Goal: Task Accomplishment & Management: Complete application form

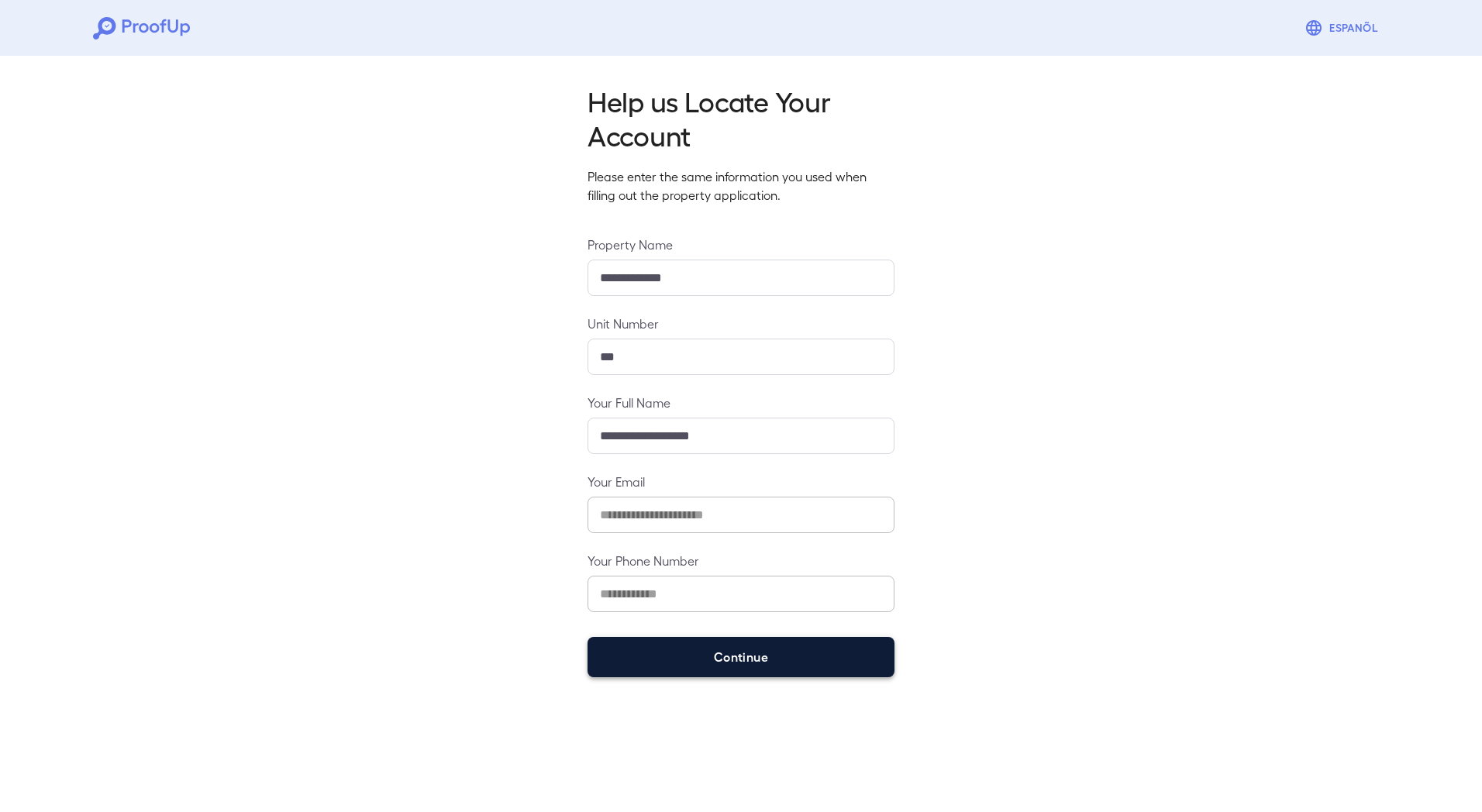
click at [742, 653] on button "Continue" at bounding box center [741, 657] width 307 height 40
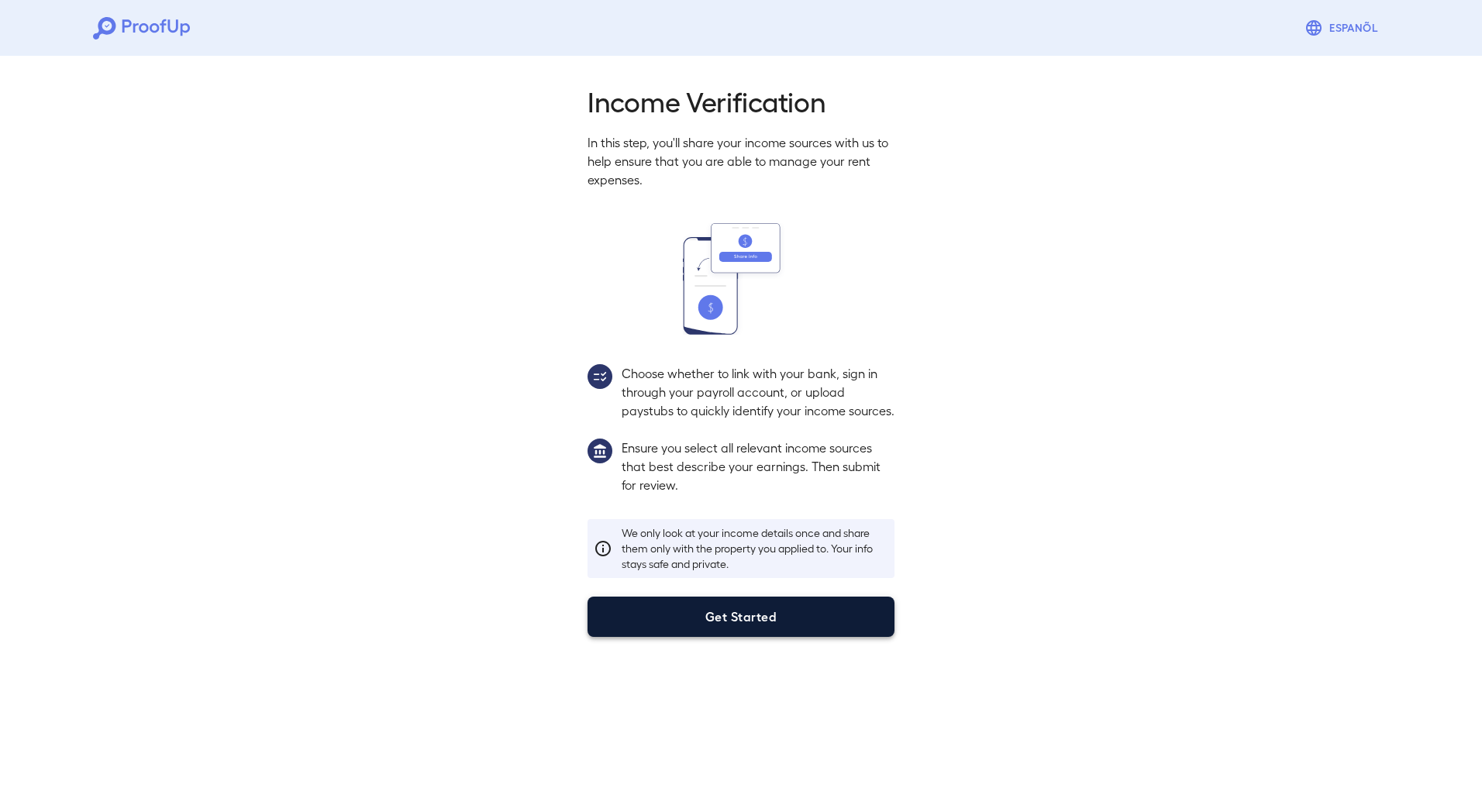
click at [794, 637] on button "Get Started" at bounding box center [741, 617] width 307 height 40
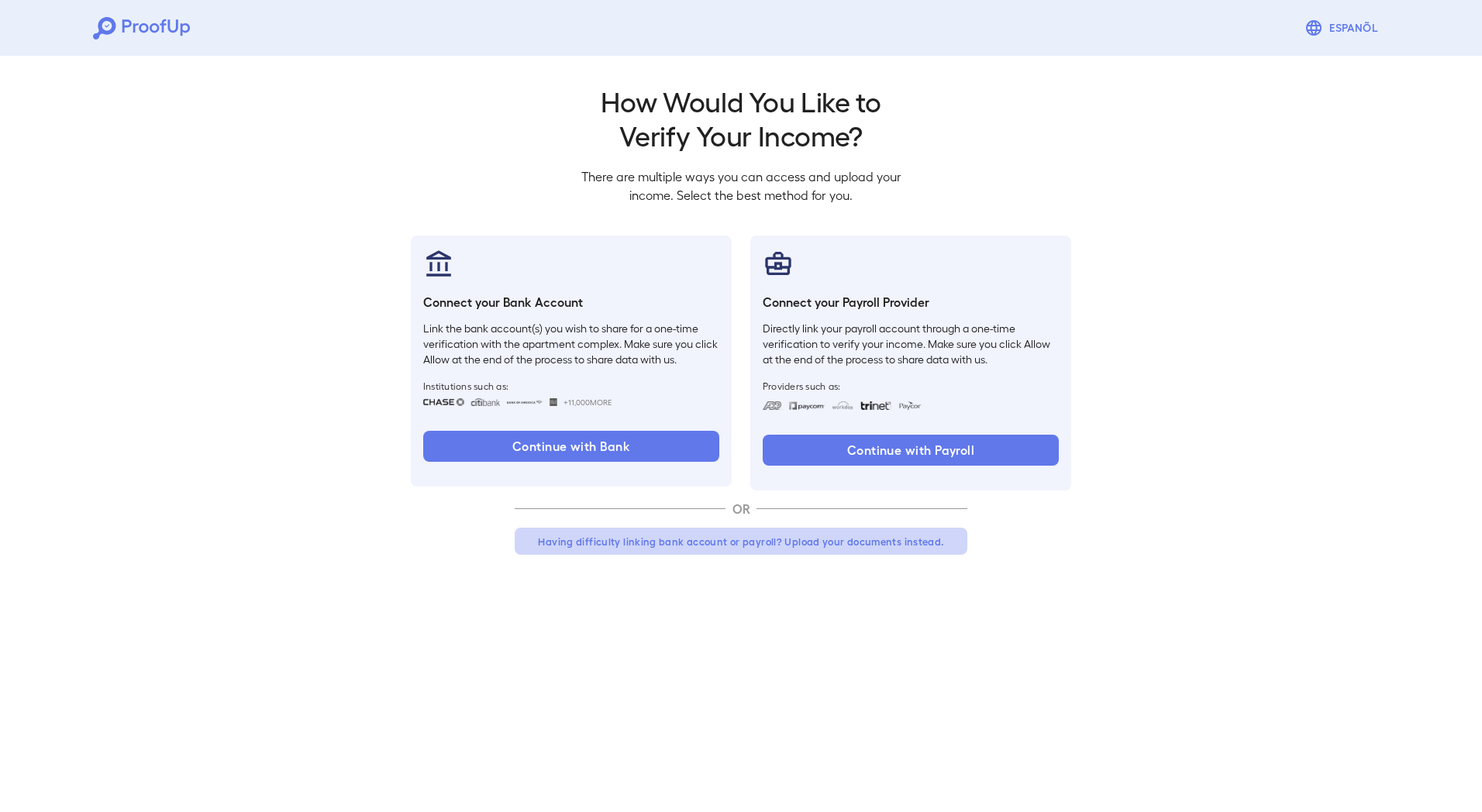
click at [845, 542] on button "Having difficulty linking bank account or payroll? Upload your documents instea…" at bounding box center [741, 542] width 453 height 28
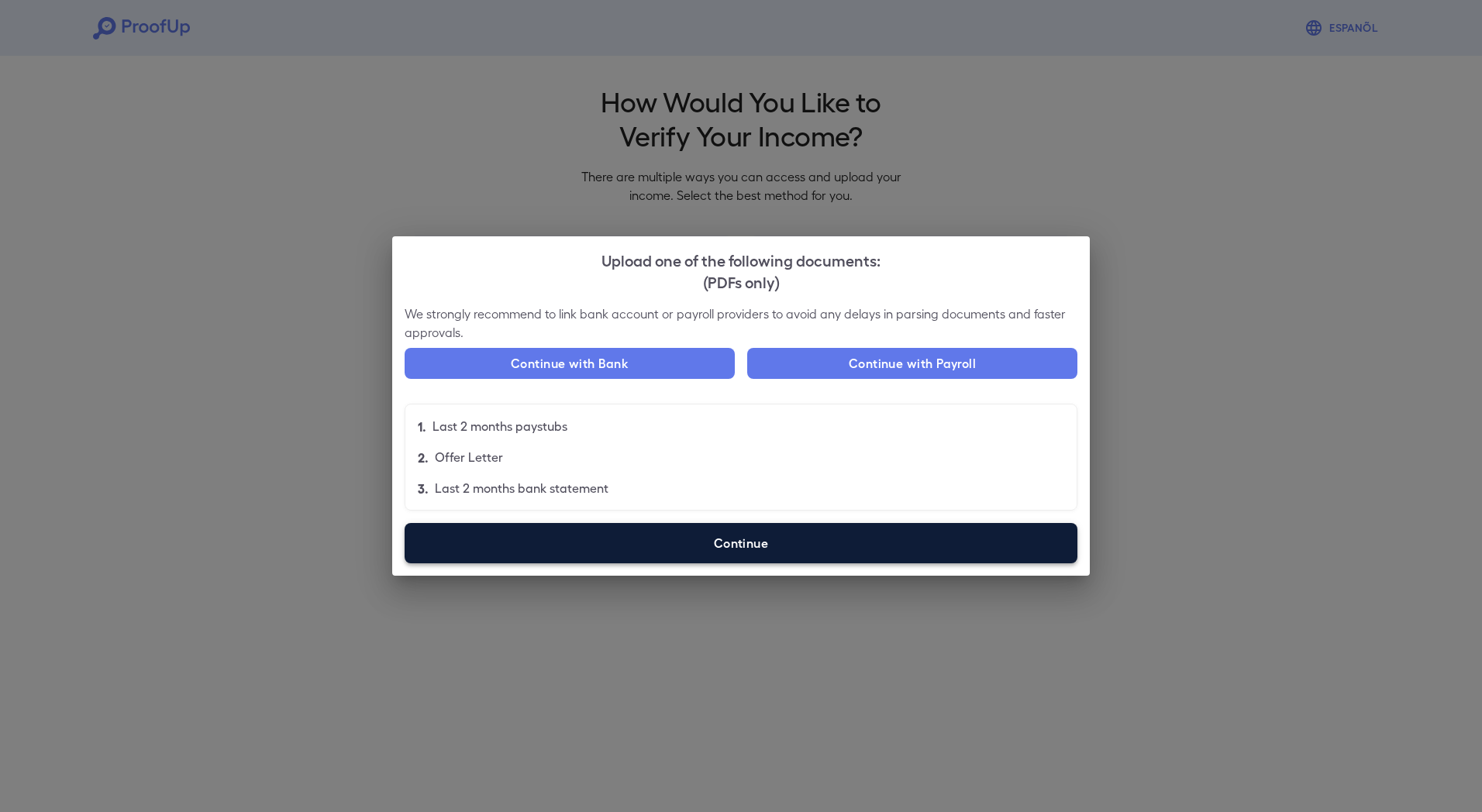
click at [791, 554] on label "Continue" at bounding box center [741, 542] width 673 height 40
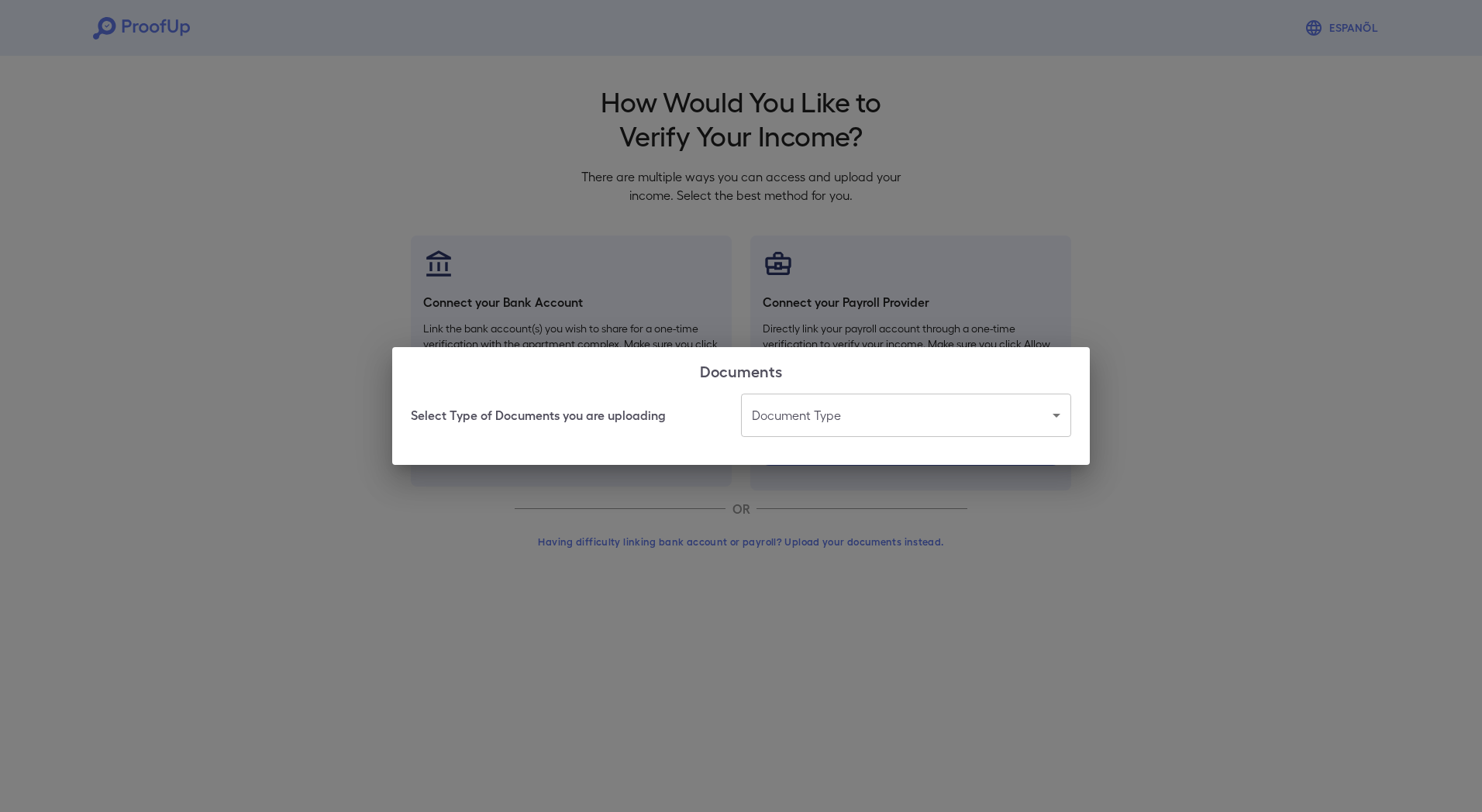
click at [861, 417] on body "Espanõl Go back How Would You Like to Verify Your Income? There are multiple wa…" at bounding box center [741, 296] width 1482 height 592
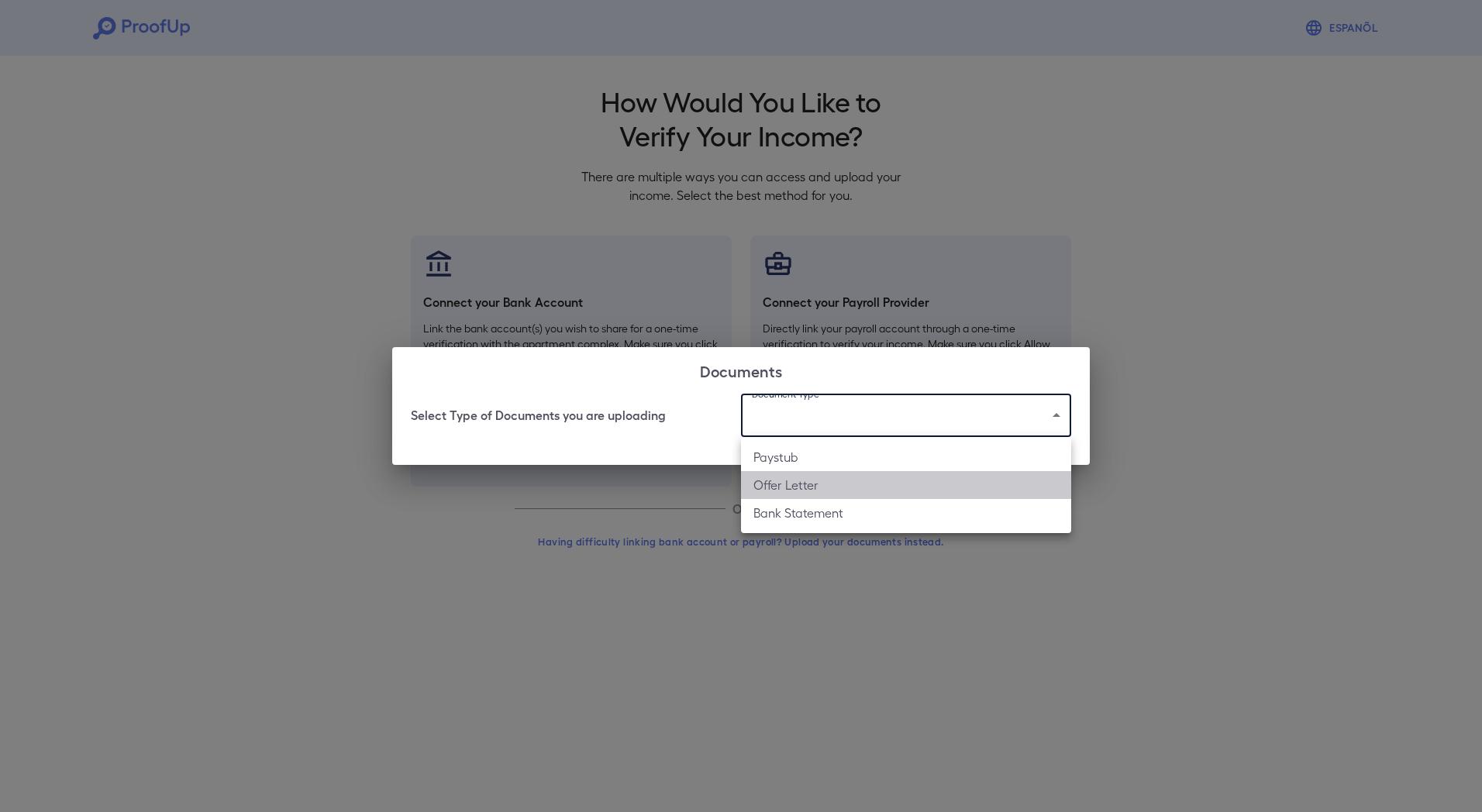
click at [864, 488] on li "Offer Letter" at bounding box center [906, 484] width 330 height 28
type input "**********"
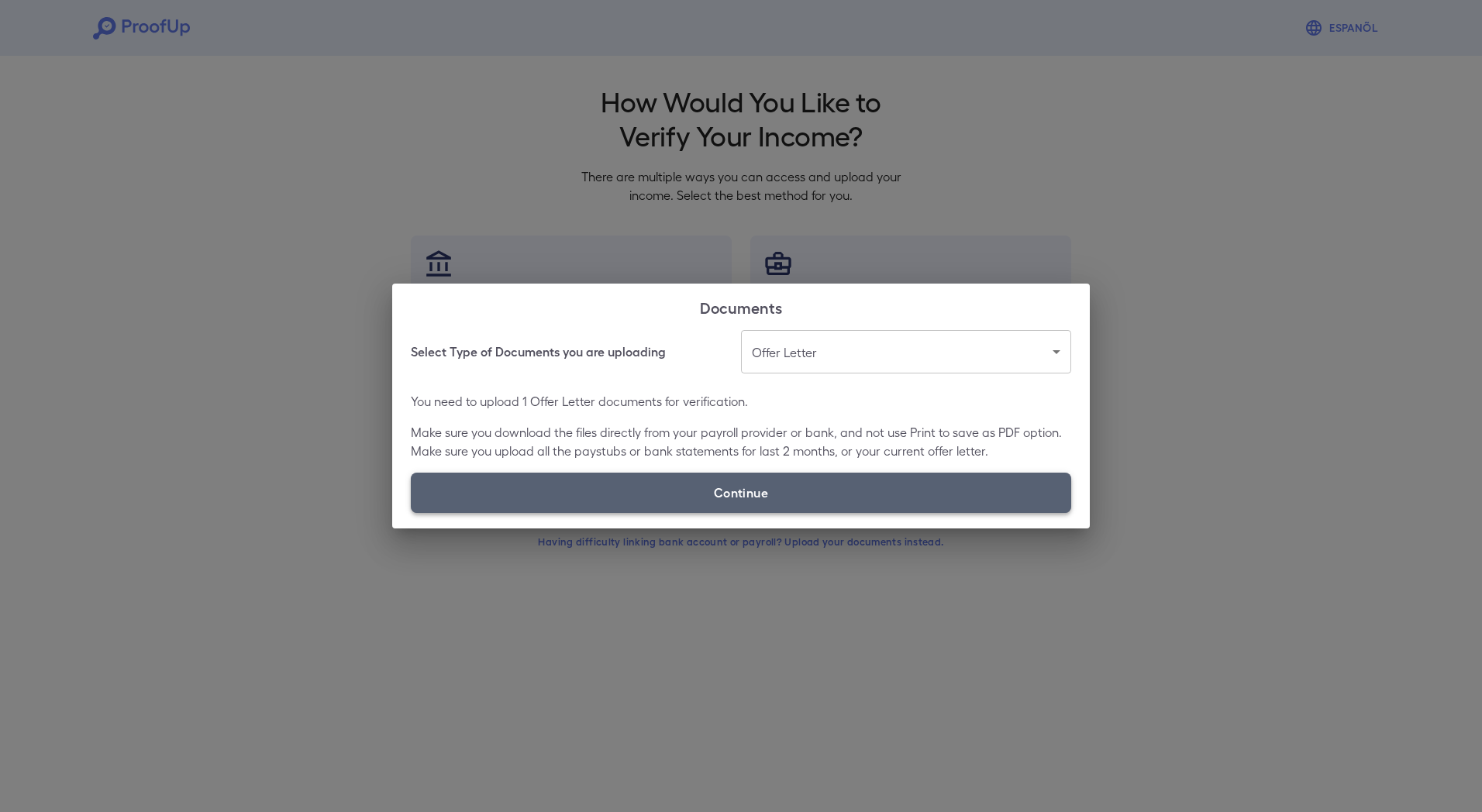
click at [851, 492] on label "Continue" at bounding box center [741, 492] width 660 height 40
click at [411, 513] on input "Continue" at bounding box center [411, 513] width 1 height 1
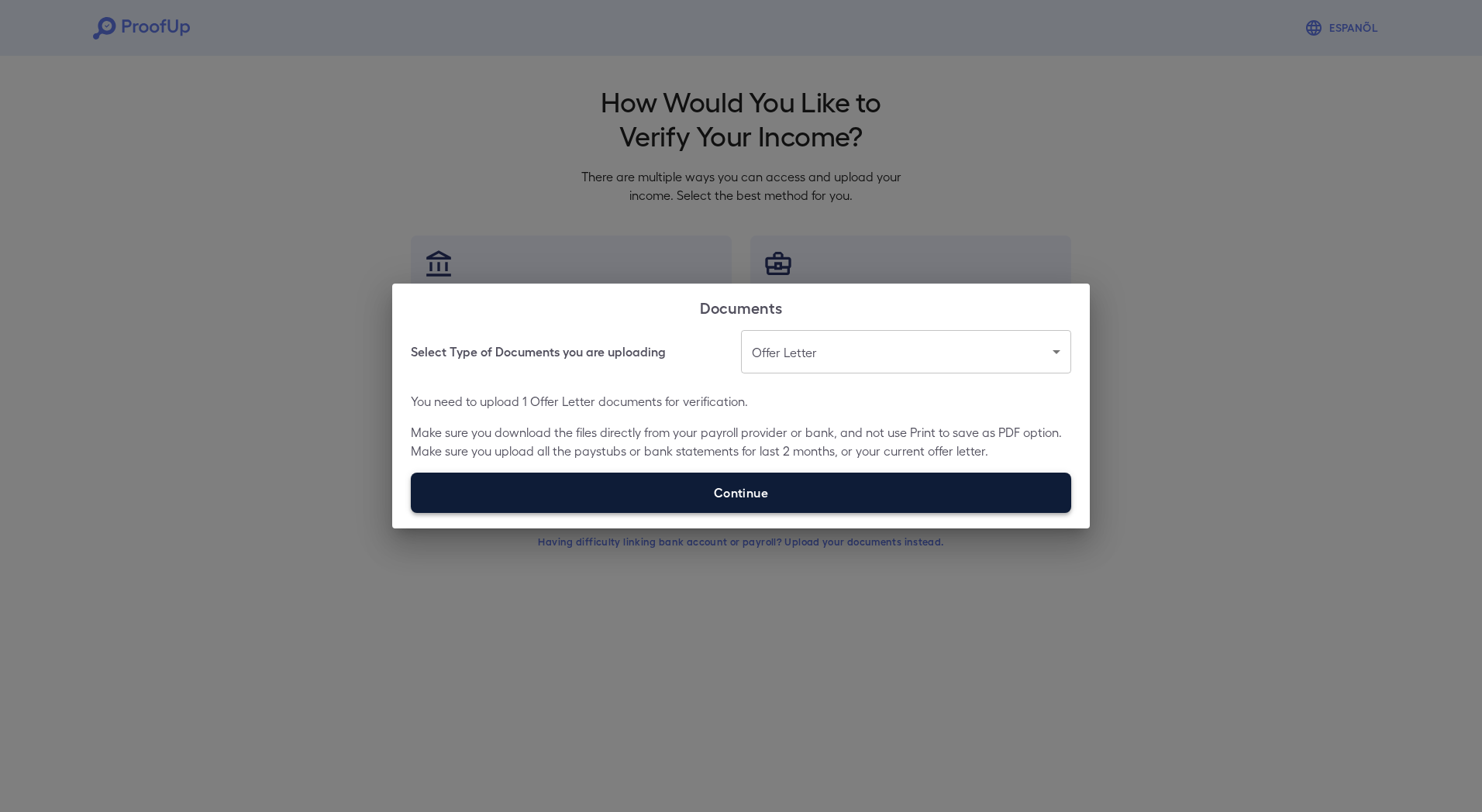
click at [715, 488] on label "Continue" at bounding box center [741, 492] width 660 height 40
click at [411, 513] on input "Continue" at bounding box center [411, 513] width 1 height 1
type input "**********"
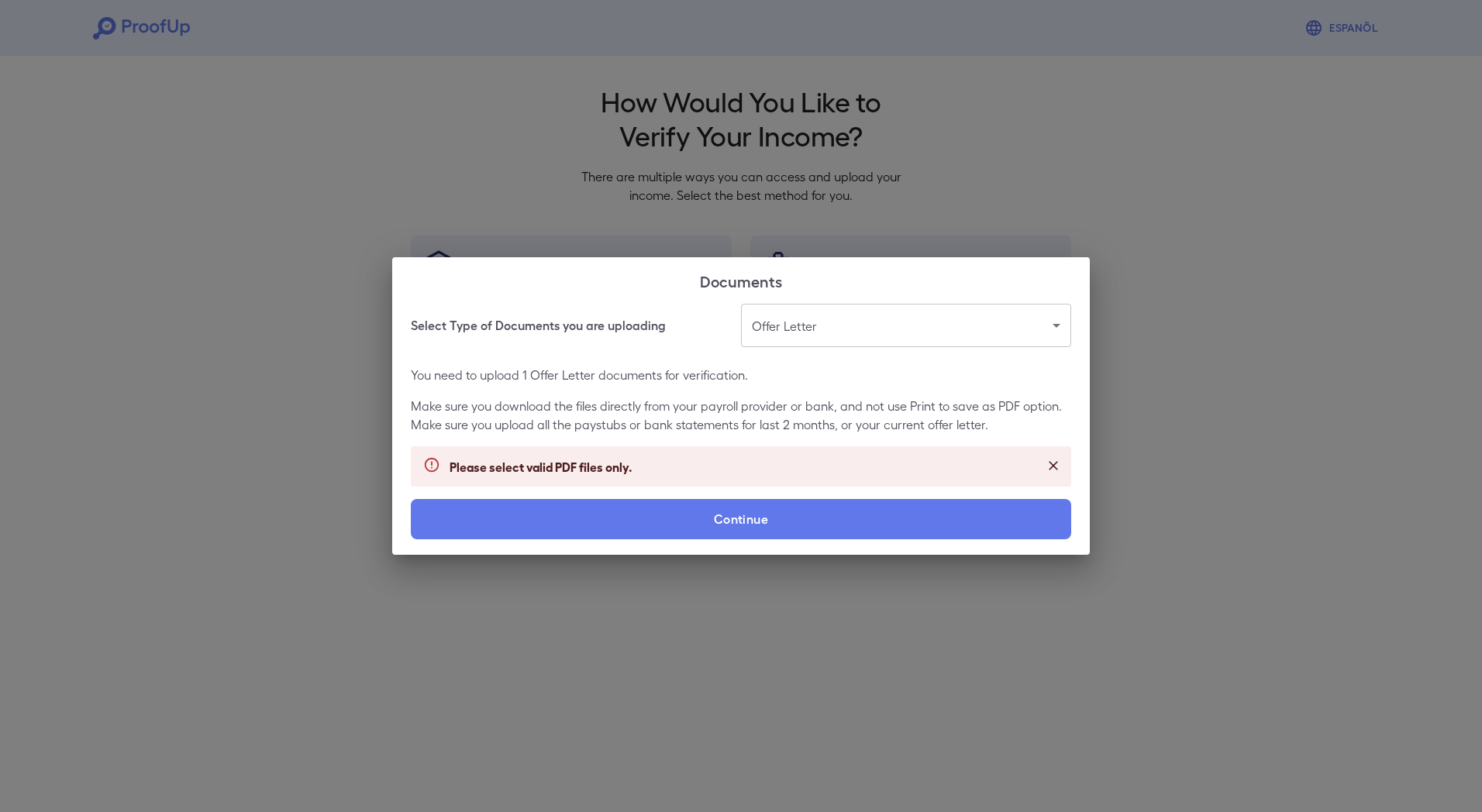
click at [1055, 462] on icon "Close" at bounding box center [1054, 466] width 15 height 15
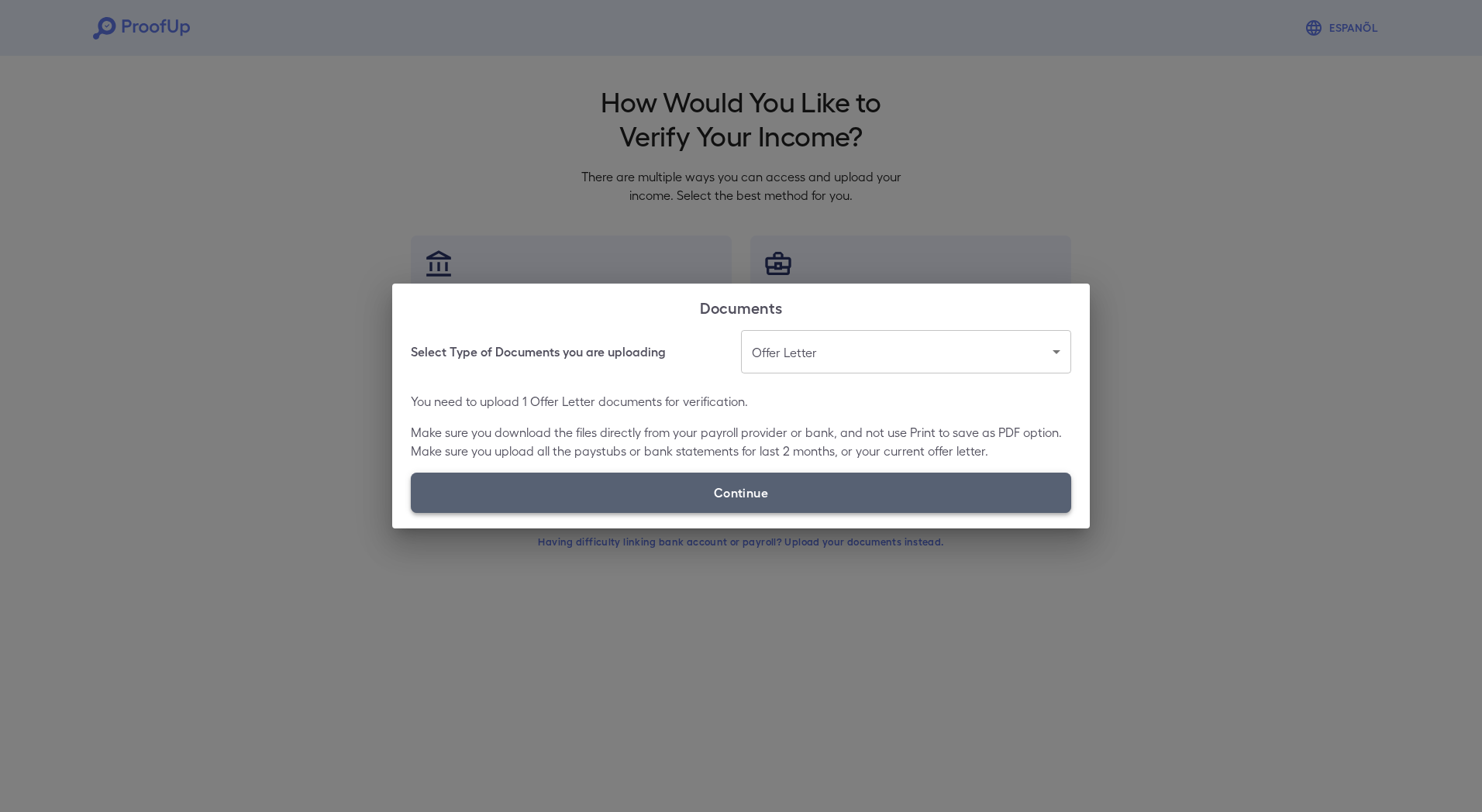
click at [986, 488] on label "Continue" at bounding box center [741, 492] width 660 height 40
click at [411, 513] on input "Continue" at bounding box center [411, 513] width 1 height 1
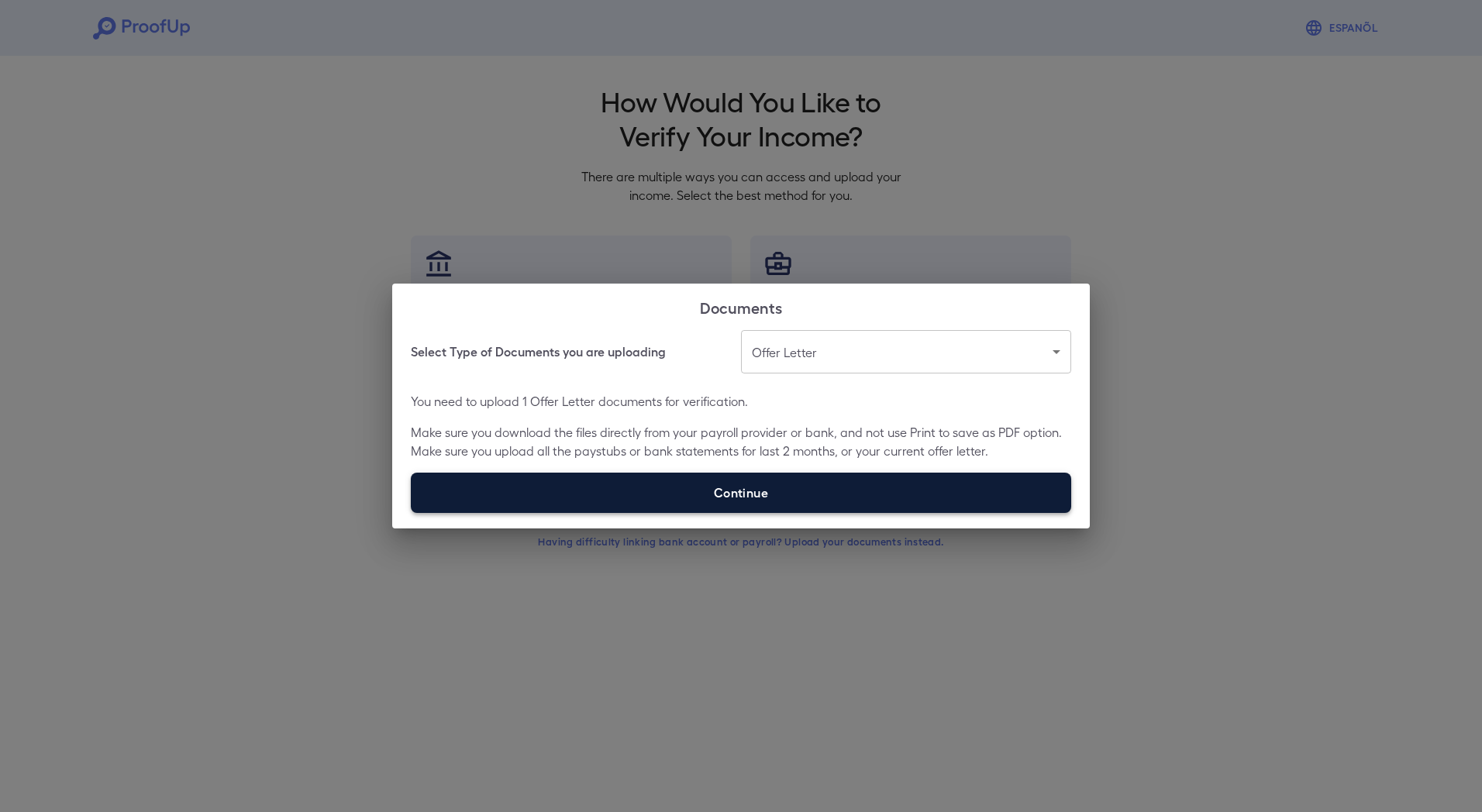
type input "**********"
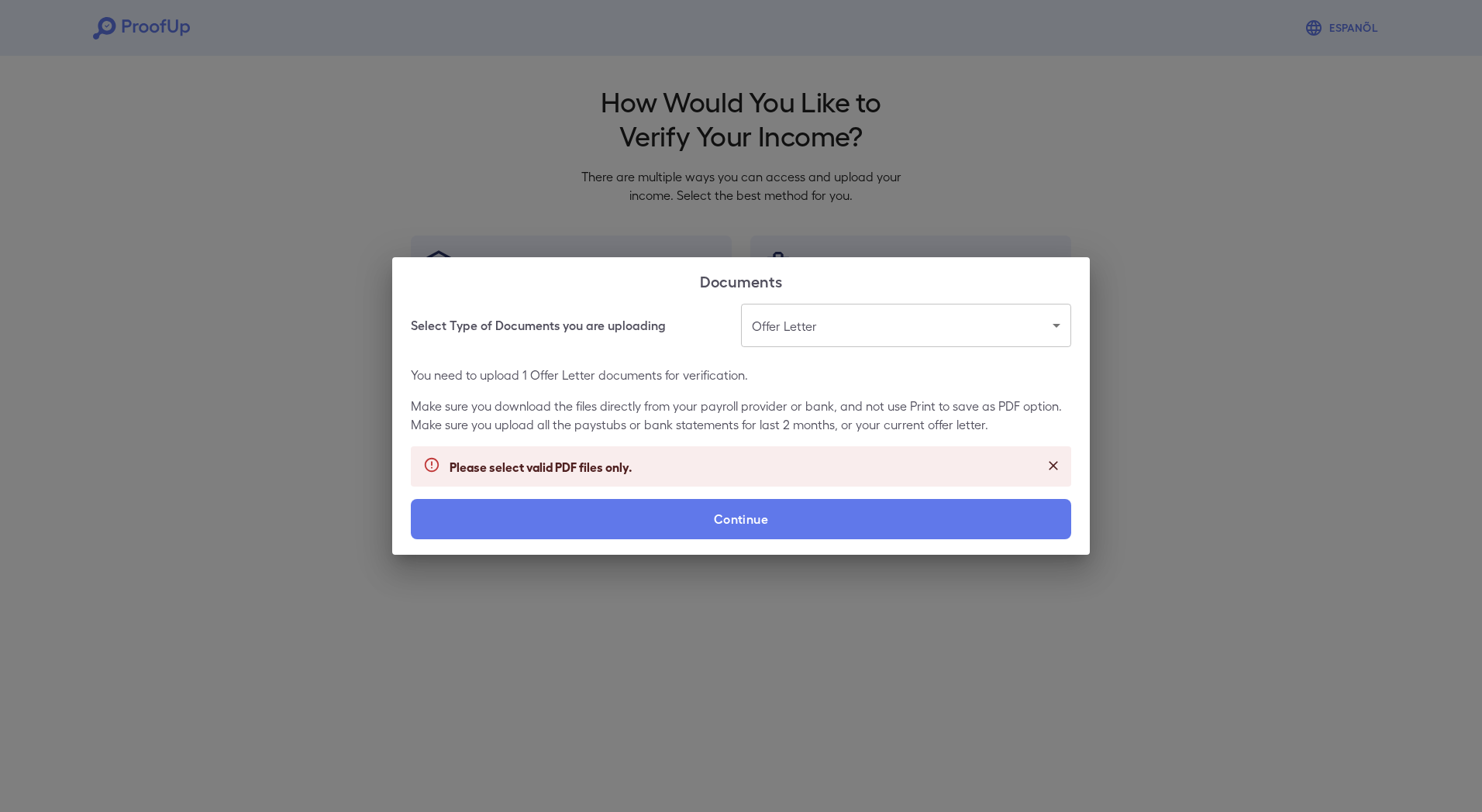
click at [1058, 467] on icon "Close" at bounding box center [1054, 466] width 15 height 15
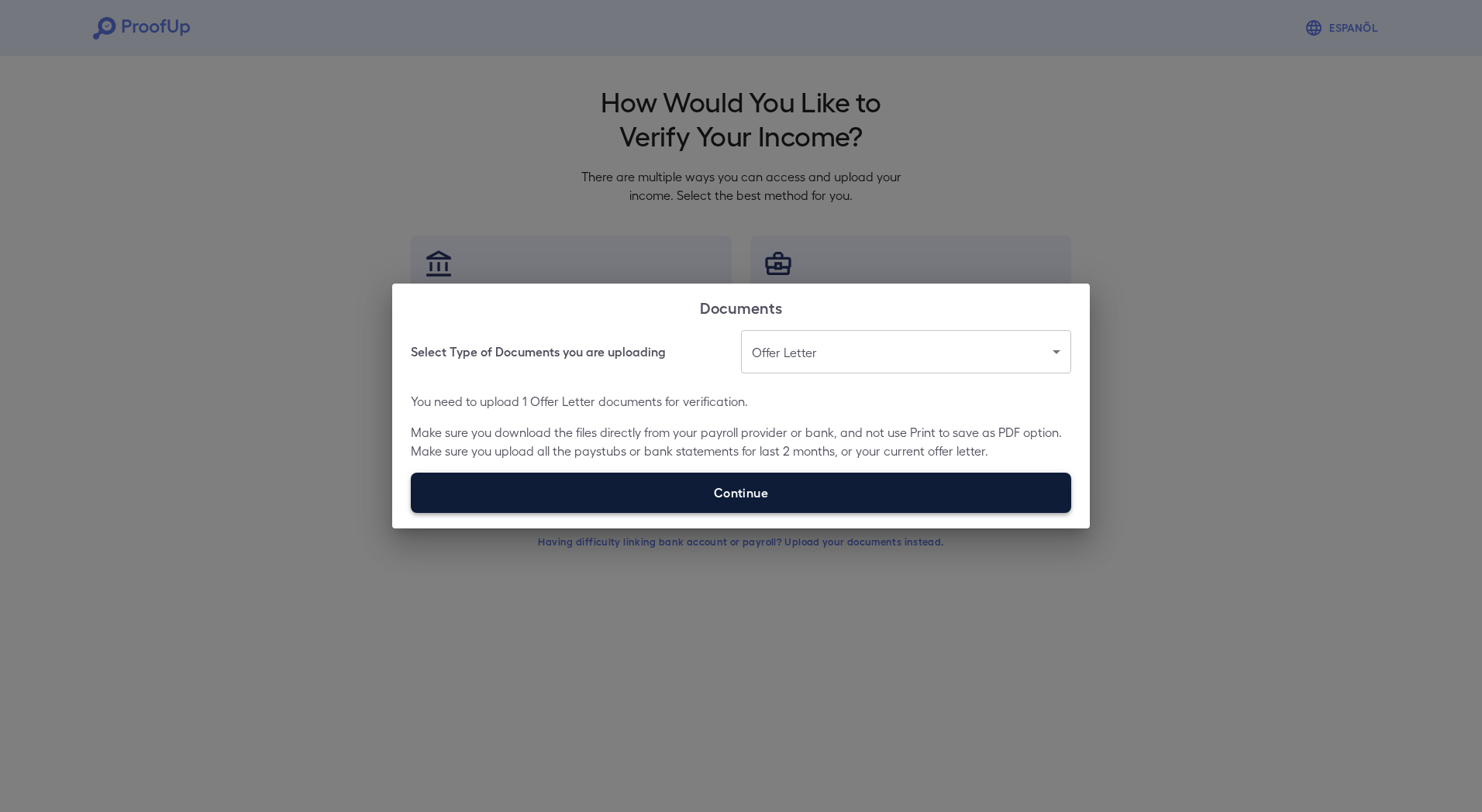
click at [765, 486] on label "Continue" at bounding box center [741, 492] width 660 height 40
click at [411, 513] on input "Continue" at bounding box center [411, 513] width 1 height 1
type input "**********"
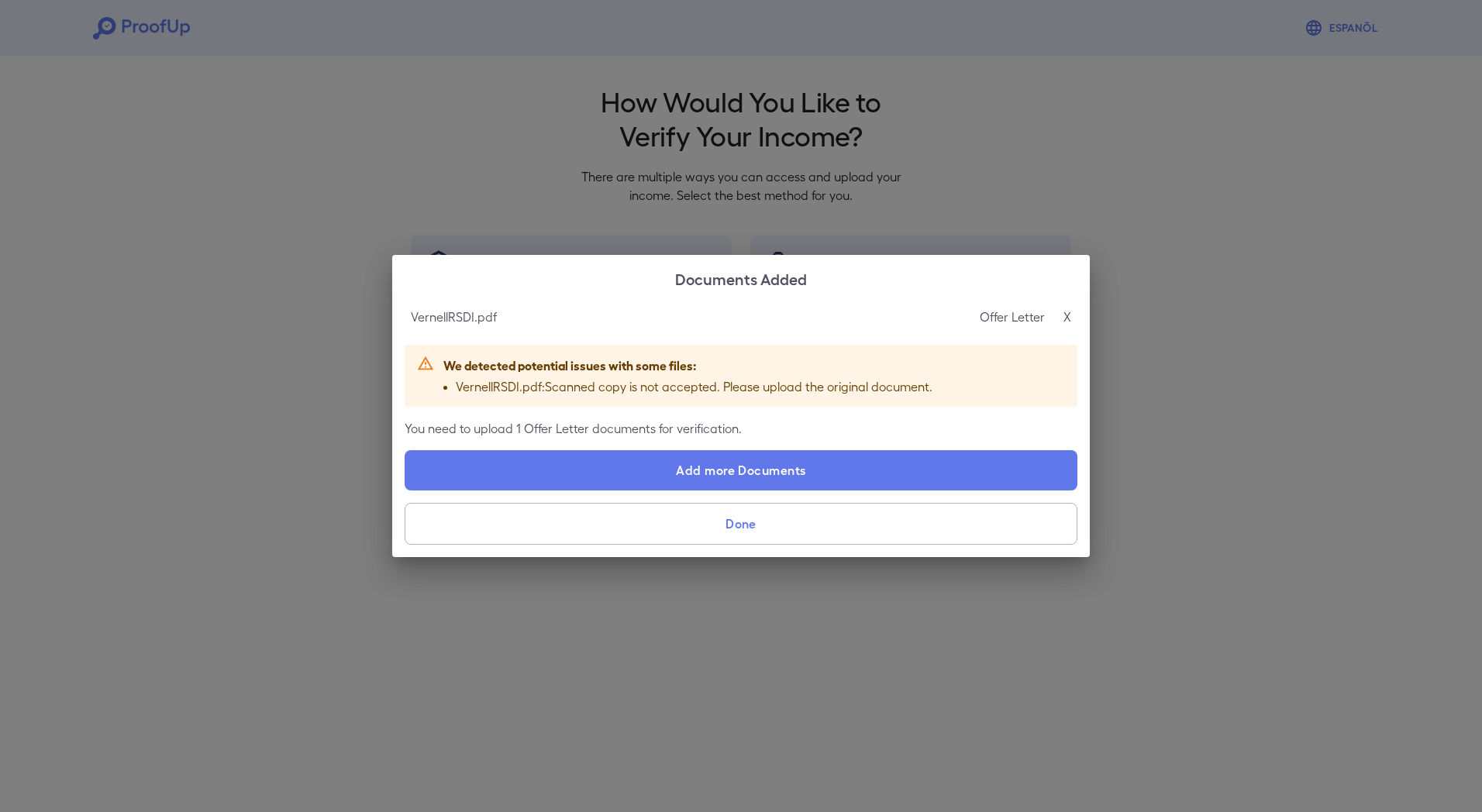
click at [1069, 311] on p "X" at bounding box center [1067, 317] width 8 height 19
